Goal: Complete application form

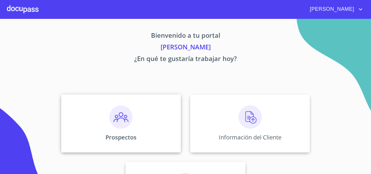
click at [94, 121] on div "Prospectos" at bounding box center [121, 123] width 120 height 58
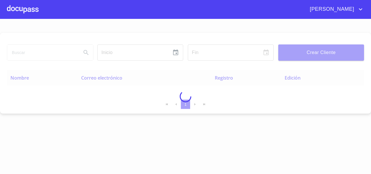
click at [28, 56] on div at bounding box center [185, 96] width 371 height 155
click at [26, 52] on input "search" at bounding box center [42, 53] width 70 height 16
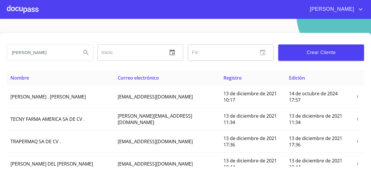
type input "[PERSON_NAME]"
click at [86, 55] on icon "Search" at bounding box center [86, 52] width 7 height 7
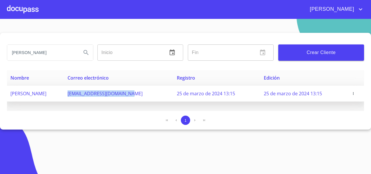
drag, startPoint x: 101, startPoint y: 95, endPoint x: 171, endPoint y: 94, distance: 69.8
click at [171, 94] on td "[EMAIL_ADDRESS][DOMAIN_NAME]" at bounding box center [118, 93] width 109 height 16
copy span "[EMAIL_ADDRESS][DOMAIN_NAME]"
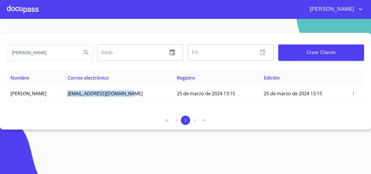
copy span "[EMAIL_ADDRESS][DOMAIN_NAME]"
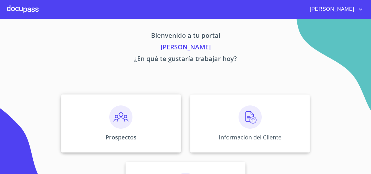
scroll to position [50, 0]
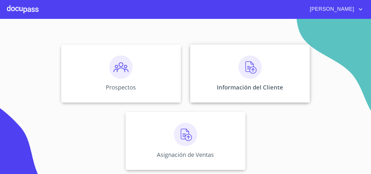
click at [201, 72] on div "Información del Cliente" at bounding box center [250, 73] width 120 height 58
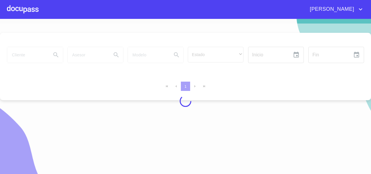
click at [30, 56] on div at bounding box center [185, 100] width 371 height 155
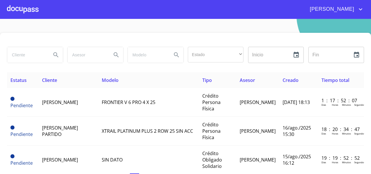
click at [30, 56] on input "search" at bounding box center [26, 55] width 39 height 16
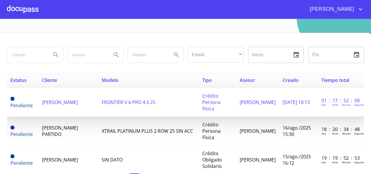
click at [57, 102] on span "[PERSON_NAME]" at bounding box center [60, 102] width 36 height 6
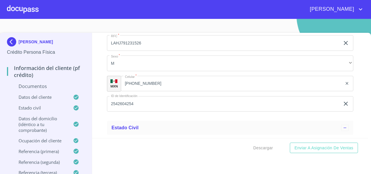
scroll to position [1364, 0]
click at [164, 91] on input "(34)11395352" at bounding box center [231, 83] width 221 height 16
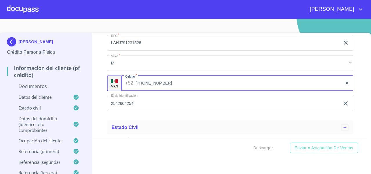
drag, startPoint x: 169, startPoint y: 90, endPoint x: 135, endPoint y: 93, distance: 34.3
click at [135, 91] on input "(34)11395352" at bounding box center [238, 83] width 207 height 16
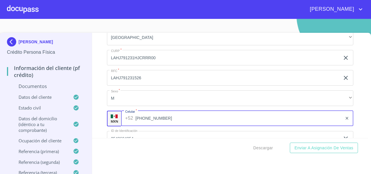
scroll to position [1329, 0]
click at [100, 101] on div "Información del cliente (PF crédito) Documentos Documento de identificación   *…" at bounding box center [230, 85] width 276 height 105
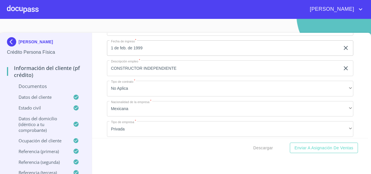
scroll to position [1971, 0]
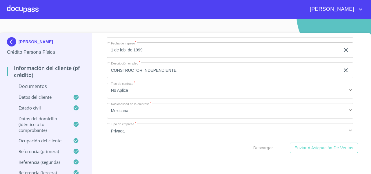
drag, startPoint x: 49, startPoint y: 48, endPoint x: 19, endPoint y: 24, distance: 38.5
click at [19, 24] on section "JORGE LAUREANO HERNANDEZ Crédito Persona Física Información del cliente (PF cré…" at bounding box center [185, 96] width 371 height 155
copy p "[PERSON_NAME]"
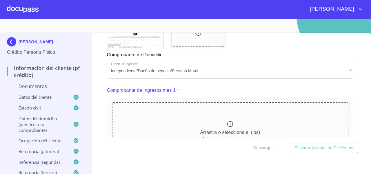
scroll to position [535, 0]
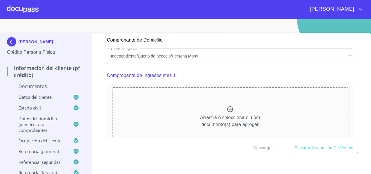
click at [180, 107] on div "Arrastra o selecciona el (los) documento(s) para agregar" at bounding box center [230, 116] width 236 height 59
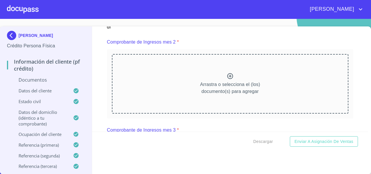
scroll to position [824, 0]
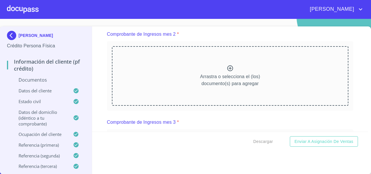
click at [210, 81] on p "Arrastra o selecciona el (los) documento(s) para agregar" at bounding box center [230, 80] width 60 height 14
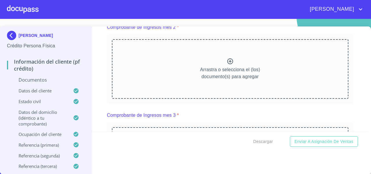
scroll to position [0, 0]
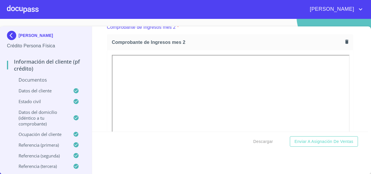
click at [344, 44] on icon "button" at bounding box center [347, 42] width 6 height 6
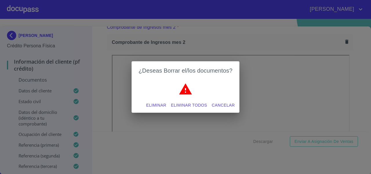
click at [189, 103] on span "Eliminar todos" at bounding box center [189, 104] width 36 height 7
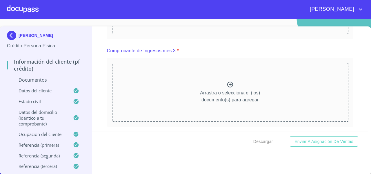
scroll to position [889, 0]
click at [220, 93] on div "Arrastra o selecciona el (los) documento(s) para agregar" at bounding box center [230, 91] width 236 height 59
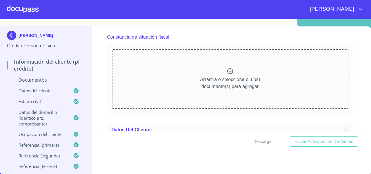
scroll to position [1390, 0]
click at [193, 91] on div "Arrastra o selecciona el (los) documento(s) para agregar" at bounding box center [230, 78] width 236 height 59
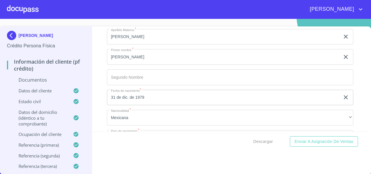
scroll to position [1685, 0]
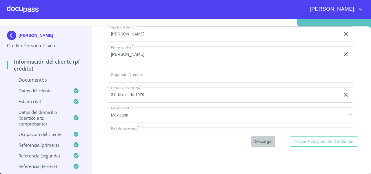
click at [256, 142] on span "Descargar" at bounding box center [263, 141] width 20 height 7
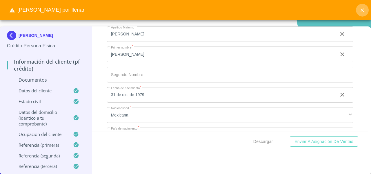
click at [361, 10] on icon "close" at bounding box center [362, 10] width 6 height 6
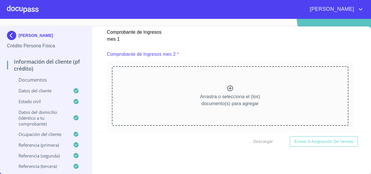
scroll to position [797, 0]
click at [192, 91] on div "Arrastra o selecciona el (los) documento(s) para agregar" at bounding box center [230, 95] width 236 height 59
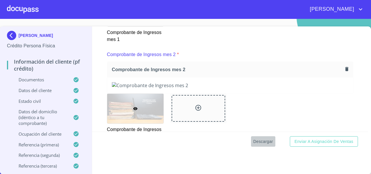
click at [253, 144] on span "Descargar" at bounding box center [263, 141] width 20 height 7
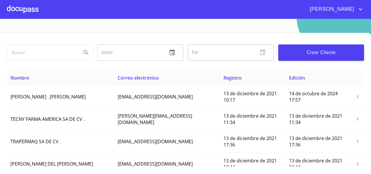
click at [25, 59] on input "search" at bounding box center [42, 53] width 70 height 16
type input "jorge laureano"
click at [85, 53] on icon "Search" at bounding box center [85, 52] width 5 height 5
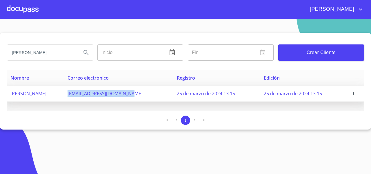
drag, startPoint x: 167, startPoint y: 93, endPoint x: 102, endPoint y: 98, distance: 65.1
click at [102, 98] on td "[EMAIL_ADDRESS][DOMAIN_NAME]" at bounding box center [118, 93] width 109 height 16
copy span "[EMAIL_ADDRESS][DOMAIN_NAME]"
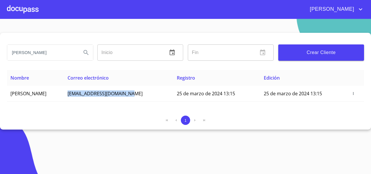
drag, startPoint x: 83, startPoint y: 94, endPoint x: 7, endPoint y: 98, distance: 76.8
click at [7, 98] on div "jorge laureano Inicio ​ Fin ​ Crear Cliente Nombre Correo electrónico Registro …" at bounding box center [185, 81] width 371 height 96
click at [62, 114] on div "jorge laureano Inicio ​ Fin ​ Crear Cliente Nombre Correo electrónico Registro …" at bounding box center [185, 81] width 371 height 96
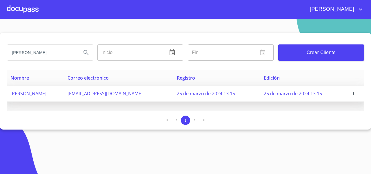
drag, startPoint x: 82, startPoint y: 95, endPoint x: 10, endPoint y: 95, distance: 71.3
click at [10, 95] on td "[PERSON_NAME]" at bounding box center [35, 93] width 57 height 16
copy span "[PERSON_NAME]"
